Goal: Use online tool/utility: Utilize a website feature to perform a specific function

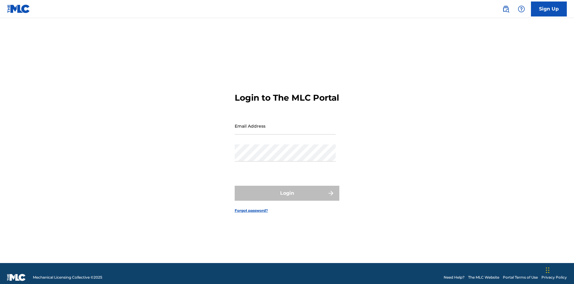
scroll to position [8, 0]
click at [285, 123] on input "Email Address" at bounding box center [285, 125] width 101 height 17
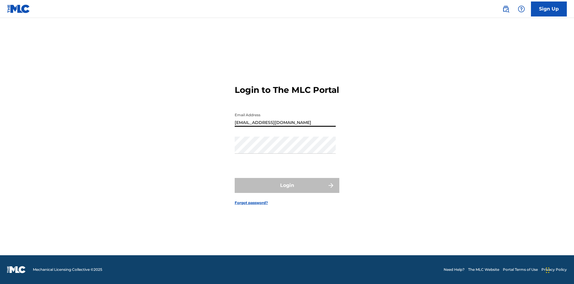
type input "[EMAIL_ADDRESS][DOMAIN_NAME]"
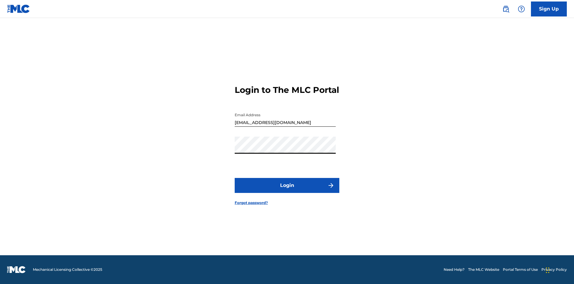
click at [287, 190] on button "Login" at bounding box center [287, 185] width 105 height 15
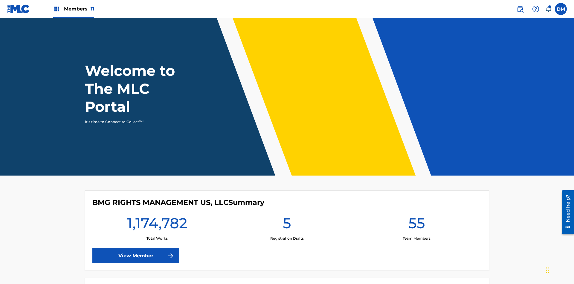
click at [74, 9] on span "Members 11" at bounding box center [79, 8] width 30 height 7
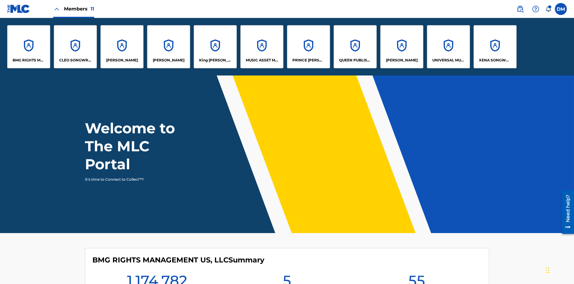
click at [402, 60] on p "[PERSON_NAME]" at bounding box center [402, 59] width 32 height 5
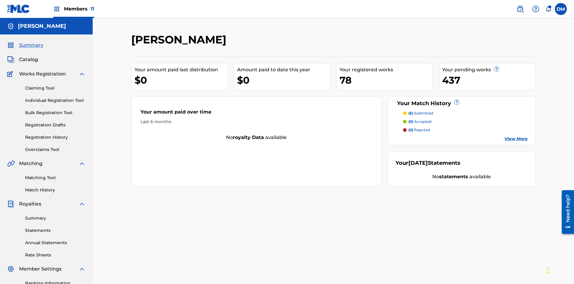
click at [55, 174] on link "Matching Tool" at bounding box center [55, 177] width 60 height 6
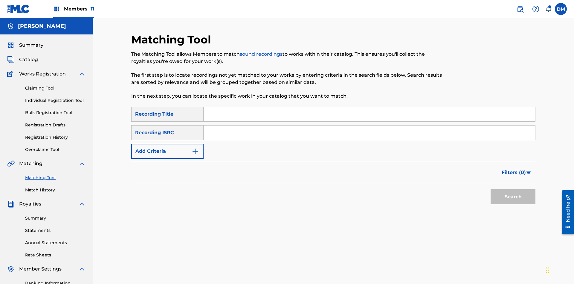
scroll to position [87, 0]
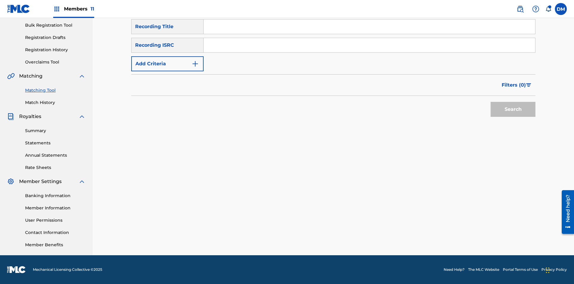
click at [168, 64] on button "Add Criteria" at bounding box center [167, 63] width 72 height 15
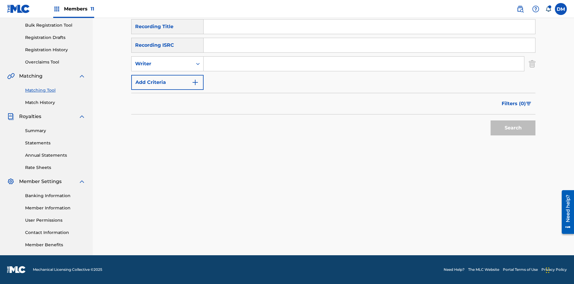
click at [364, 64] on input "Search Form" at bounding box center [364, 64] width 321 height 14
type input "[PERSON_NAME]"
click at [513, 128] on button "Search" at bounding box center [513, 127] width 45 height 15
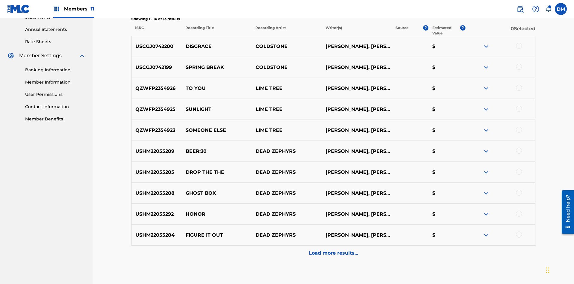
click at [519, 43] on div at bounding box center [519, 46] width 6 height 6
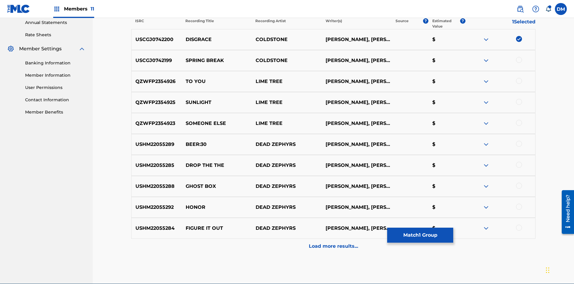
click at [519, 57] on div at bounding box center [519, 60] width 6 height 6
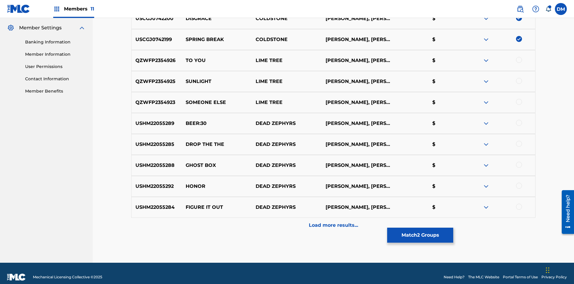
click at [420, 235] on button "Match 2 Groups" at bounding box center [420, 234] width 66 height 15
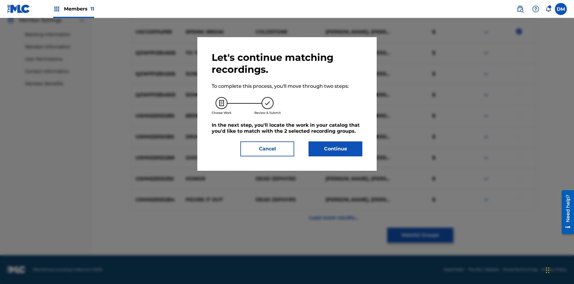
click at [336, 149] on button "Continue" at bounding box center [336, 148] width 54 height 15
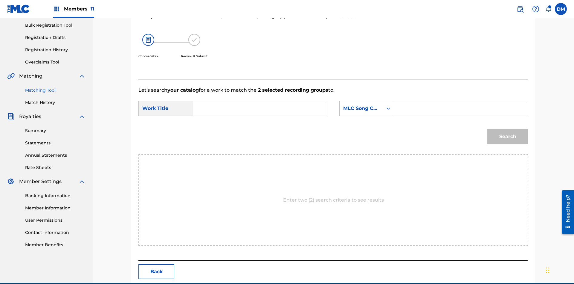
click at [260, 101] on input "Search Form" at bounding box center [260, 108] width 124 height 14
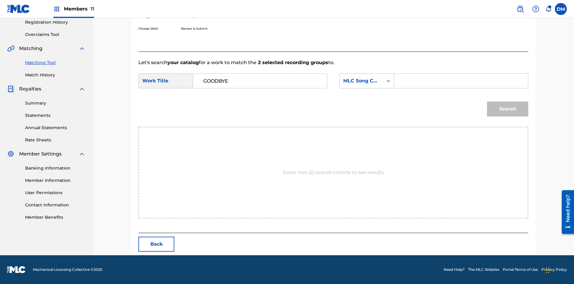
type input "GOODBYE"
click at [461, 81] on input "Search Form" at bounding box center [461, 81] width 124 height 14
type input "GV8XIE"
click at [508, 109] on button "Search" at bounding box center [507, 108] width 41 height 15
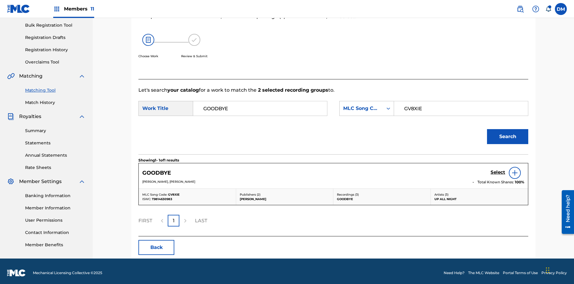
scroll to position [91, 0]
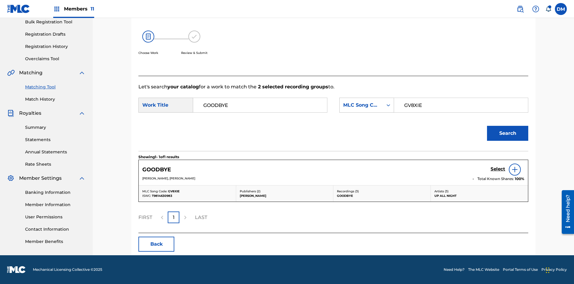
click at [498, 169] on h5 "Select" at bounding box center [498, 169] width 15 height 6
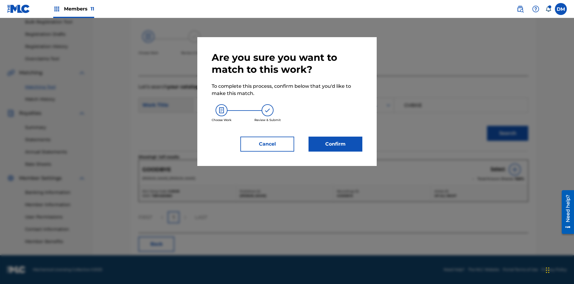
click at [336, 144] on button "Confirm" at bounding box center [336, 143] width 54 height 15
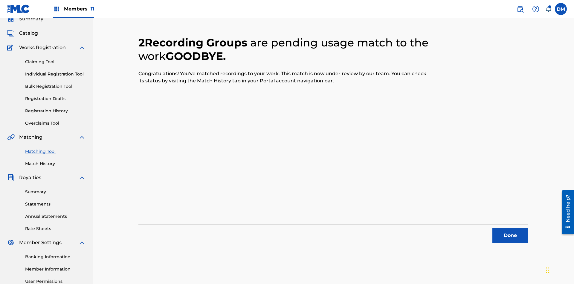
scroll to position [87, 0]
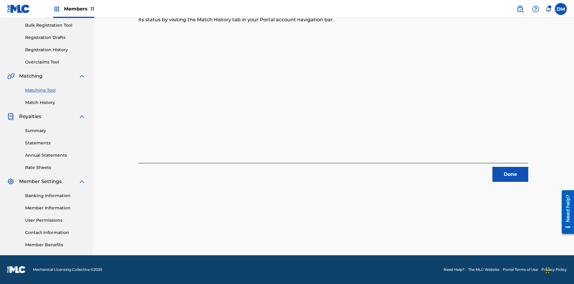
click at [55, 102] on link "Match History" at bounding box center [55, 102] width 60 height 6
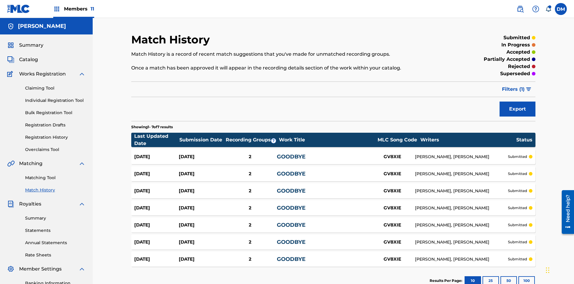
click at [334, 153] on div "GOODBYE" at bounding box center [323, 157] width 93 height 8
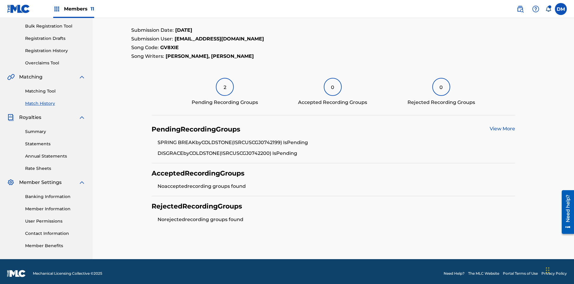
scroll to position [90, 0]
